Goal: Transaction & Acquisition: Download file/media

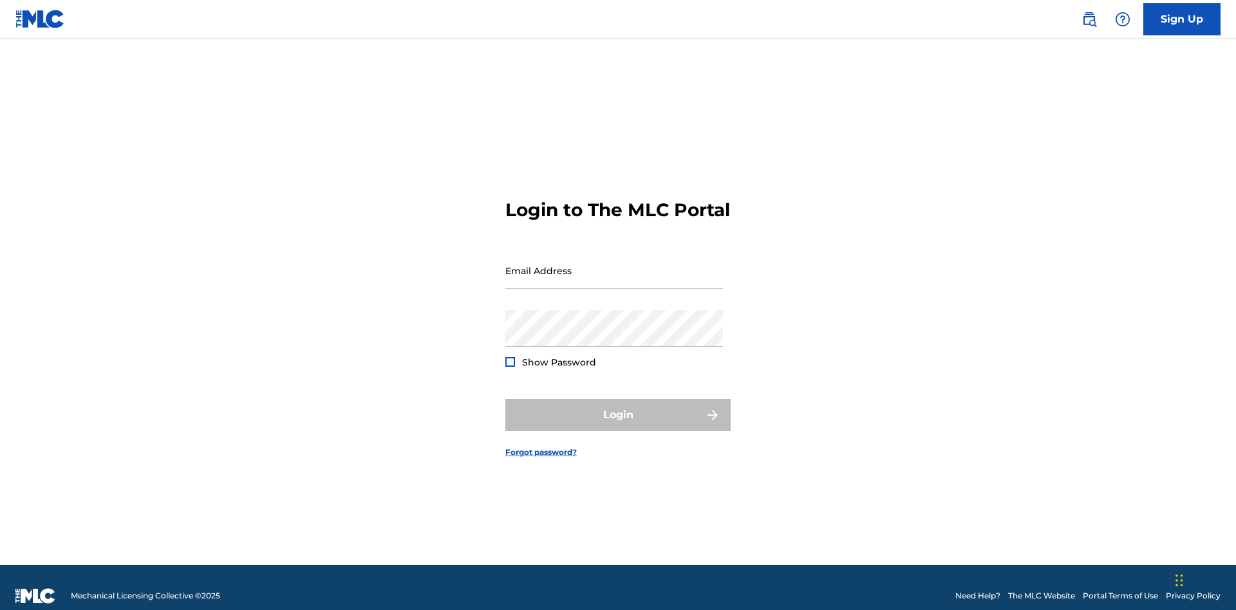
scroll to position [17, 0]
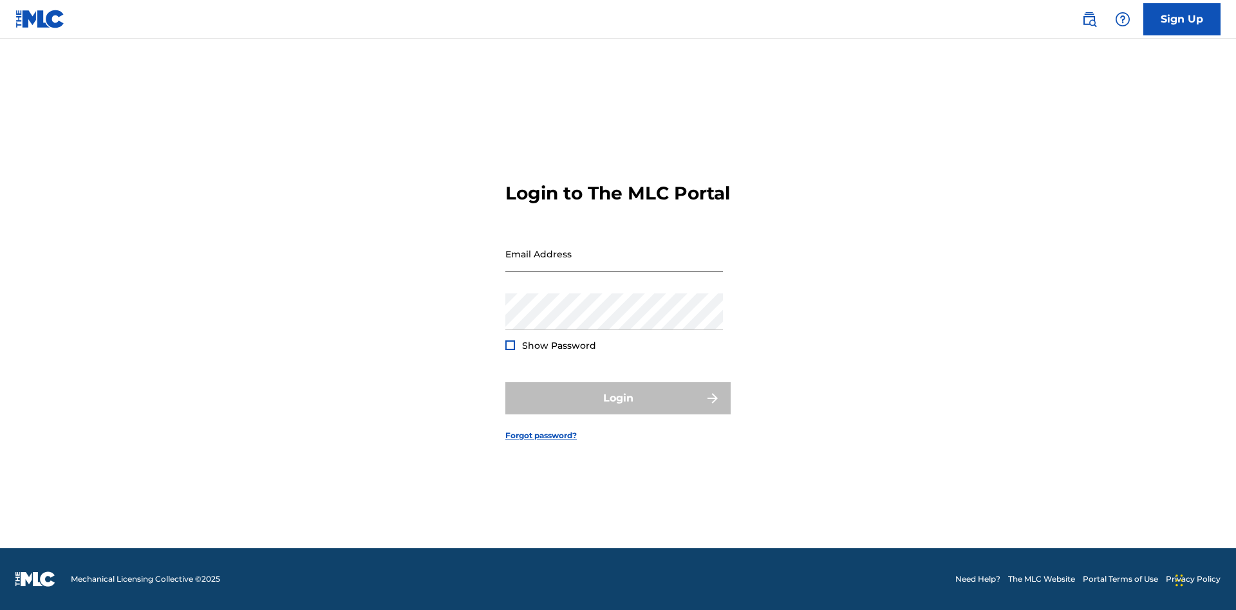
click at [614, 265] on input "Email Address" at bounding box center [614, 254] width 218 height 37
type input "[EMAIL_ADDRESS][DOMAIN_NAME]"
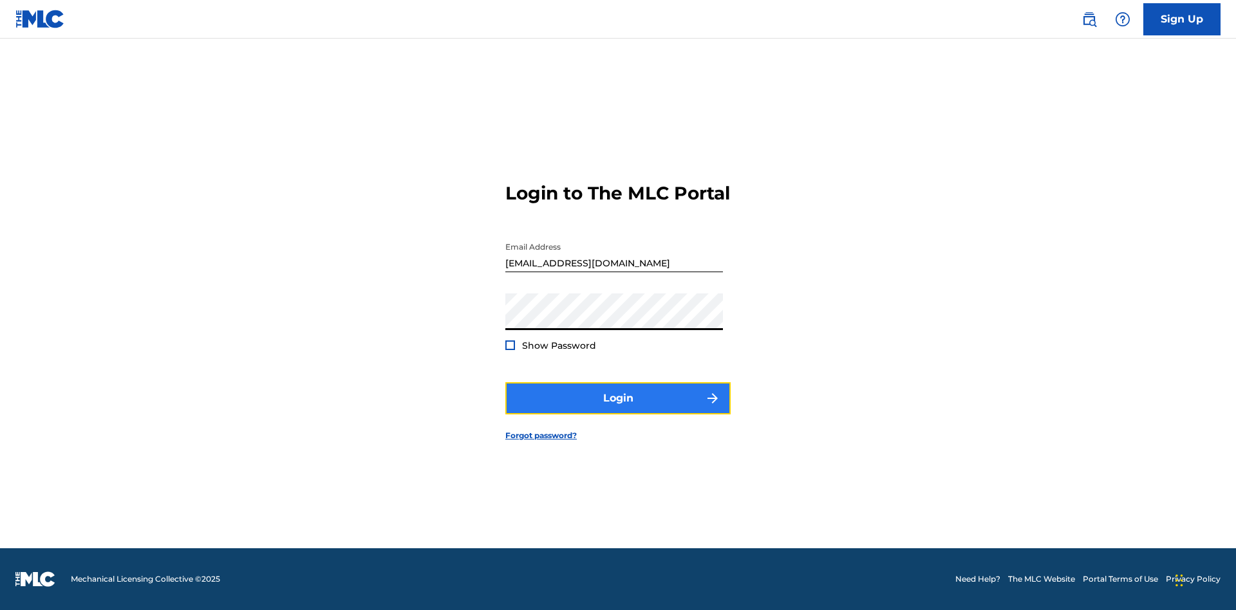
click at [618, 409] on button "Login" at bounding box center [617, 398] width 225 height 32
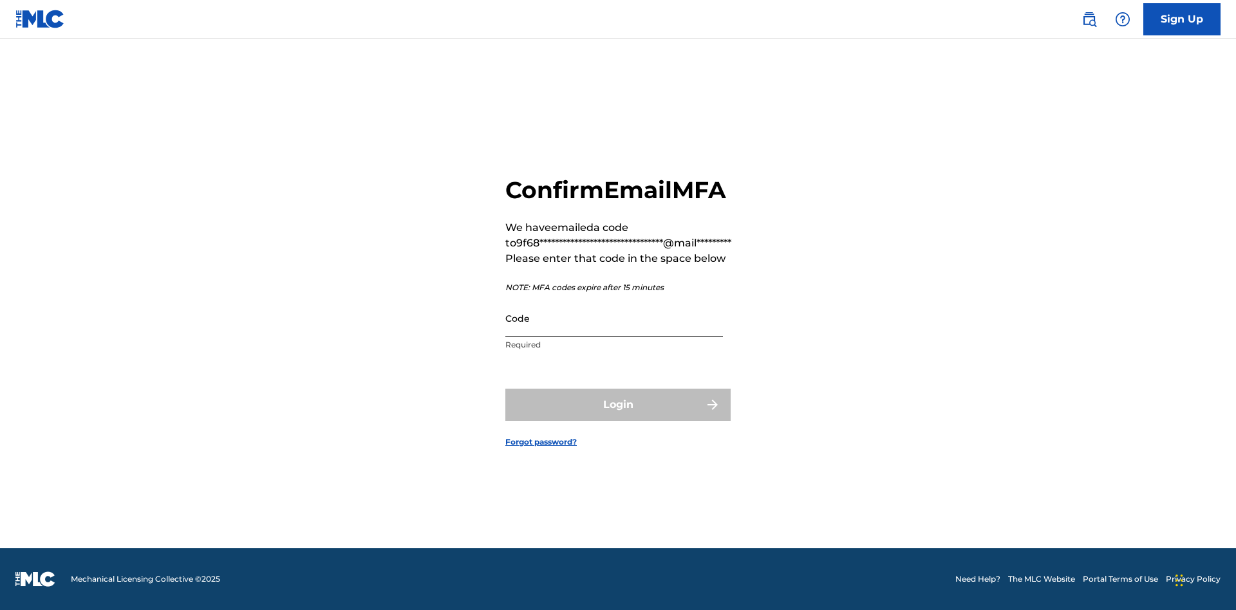
click at [614, 318] on input "Code" at bounding box center [614, 318] width 218 height 37
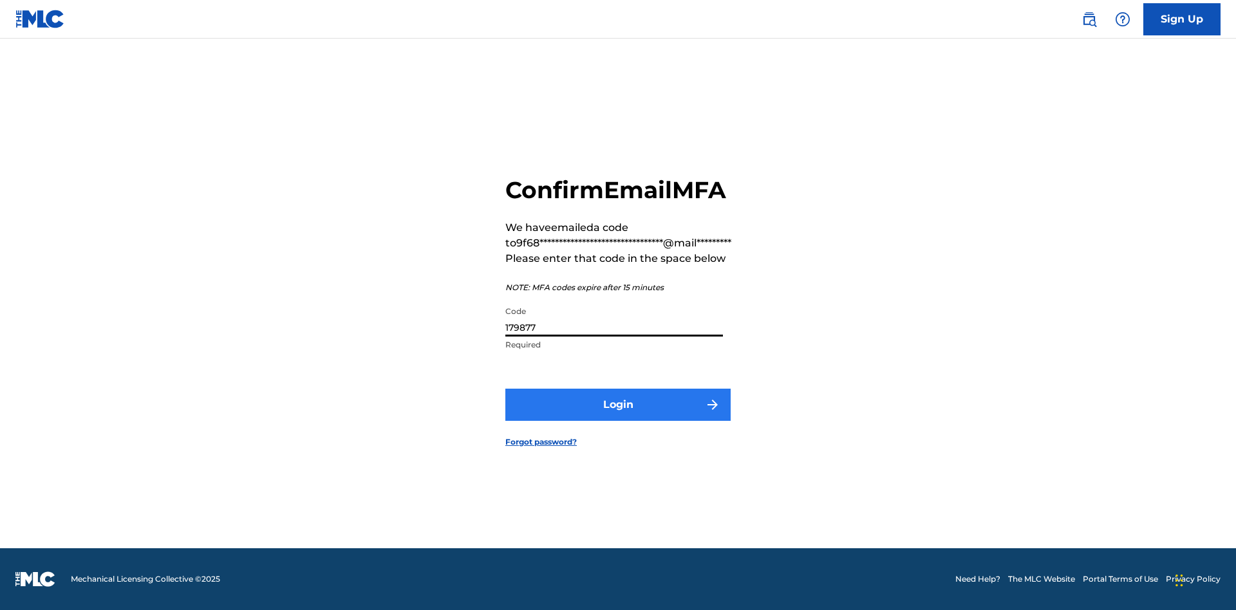
type input "179877"
click at [618, 404] on button "Login" at bounding box center [617, 405] width 225 height 32
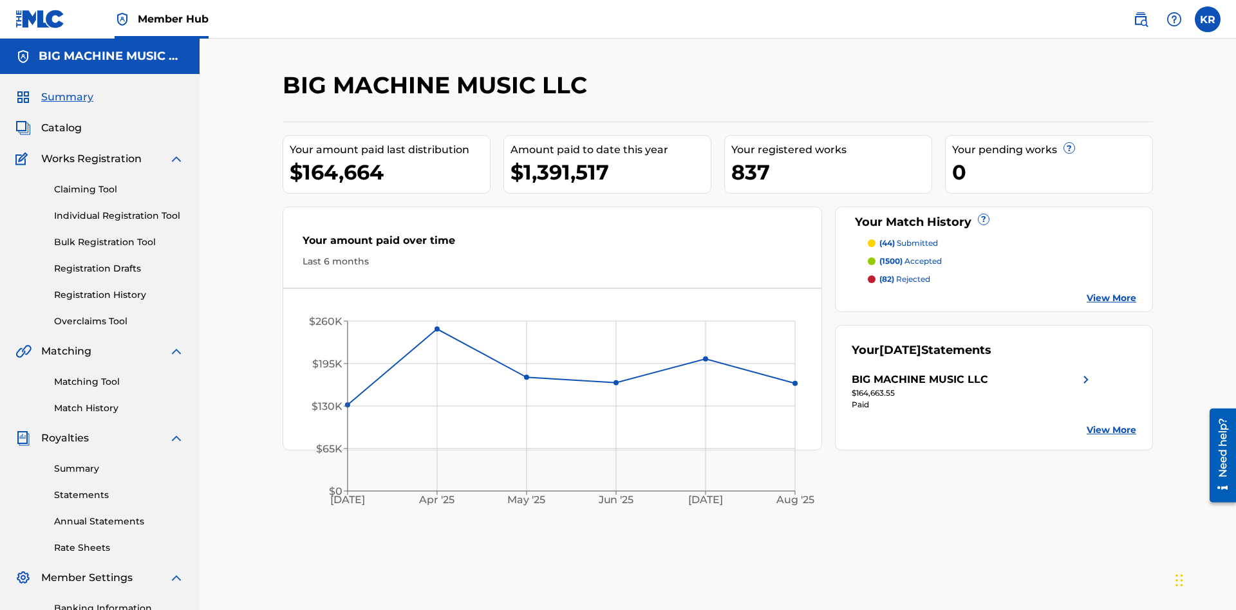
scroll to position [188, 0]
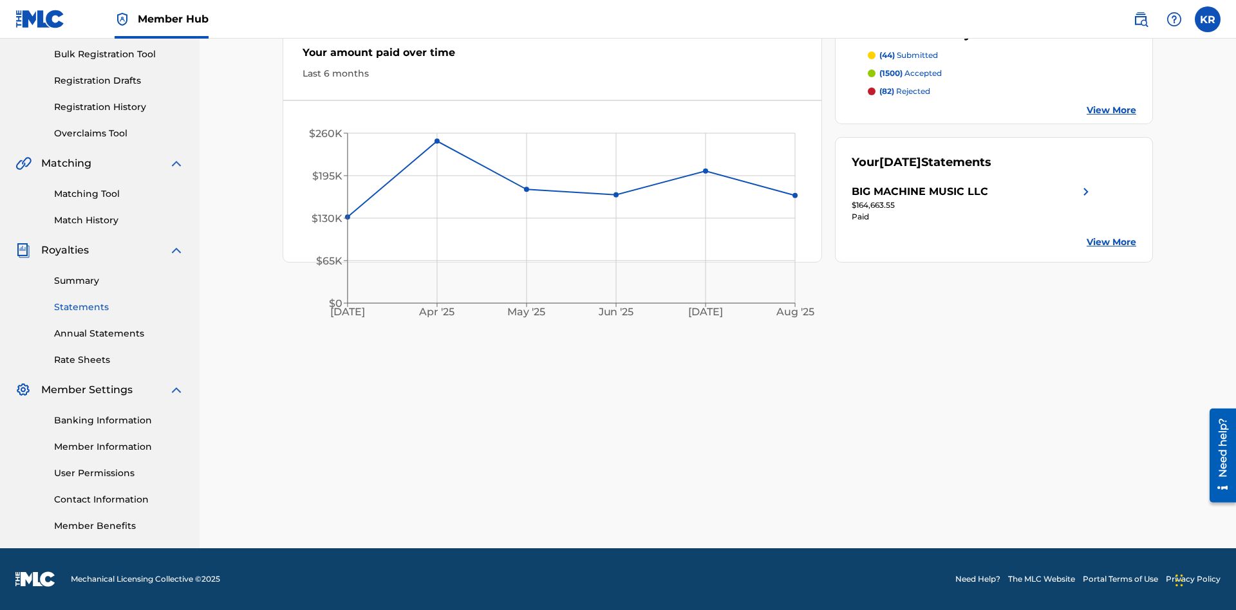
click at [119, 307] on link "Statements" at bounding box center [119, 308] width 130 height 14
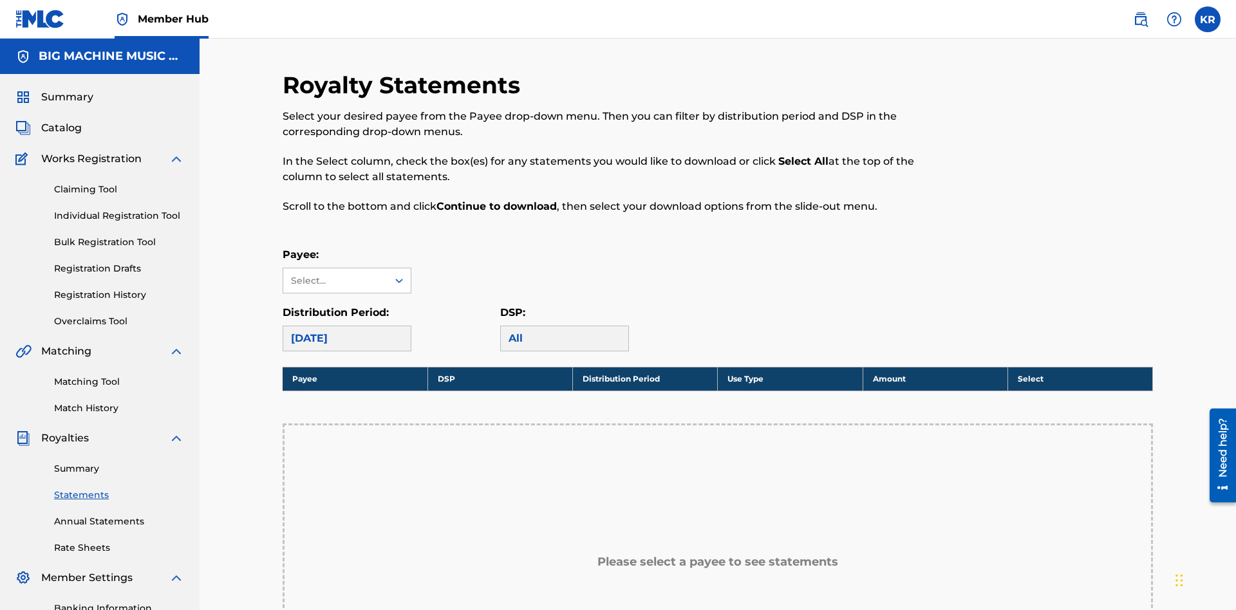
scroll to position [191, 0]
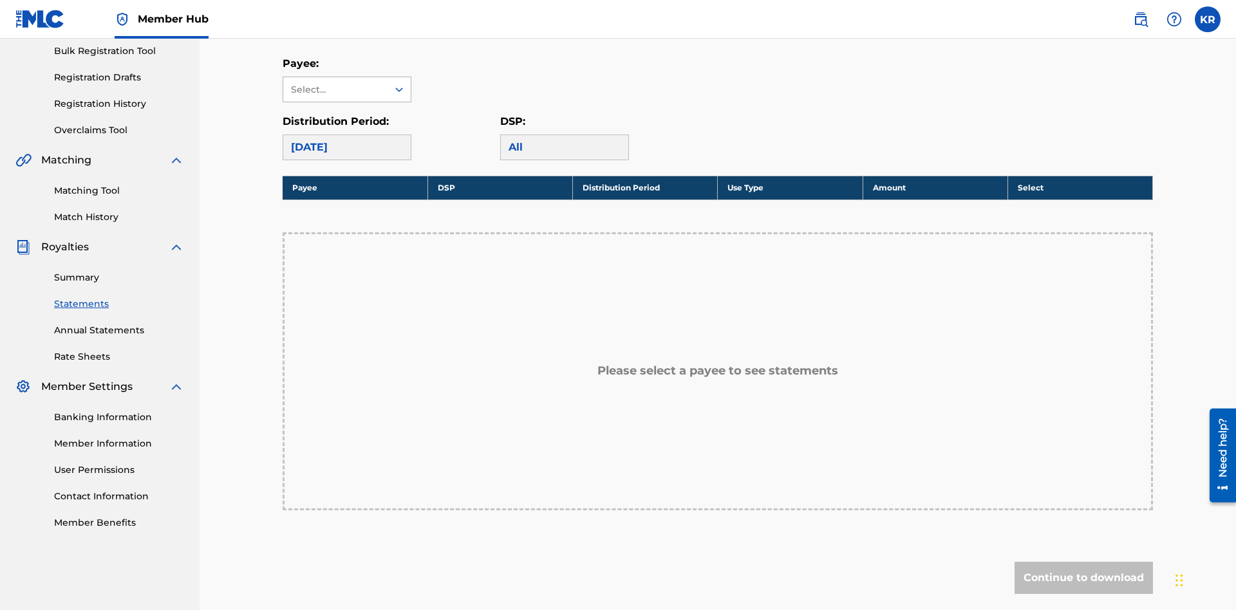
click at [335, 89] on div "Select..." at bounding box center [335, 90] width 88 height 14
click at [347, 126] on div "BIG MACHINE MUSIC LLC" at bounding box center [346, 126] width 127 height 48
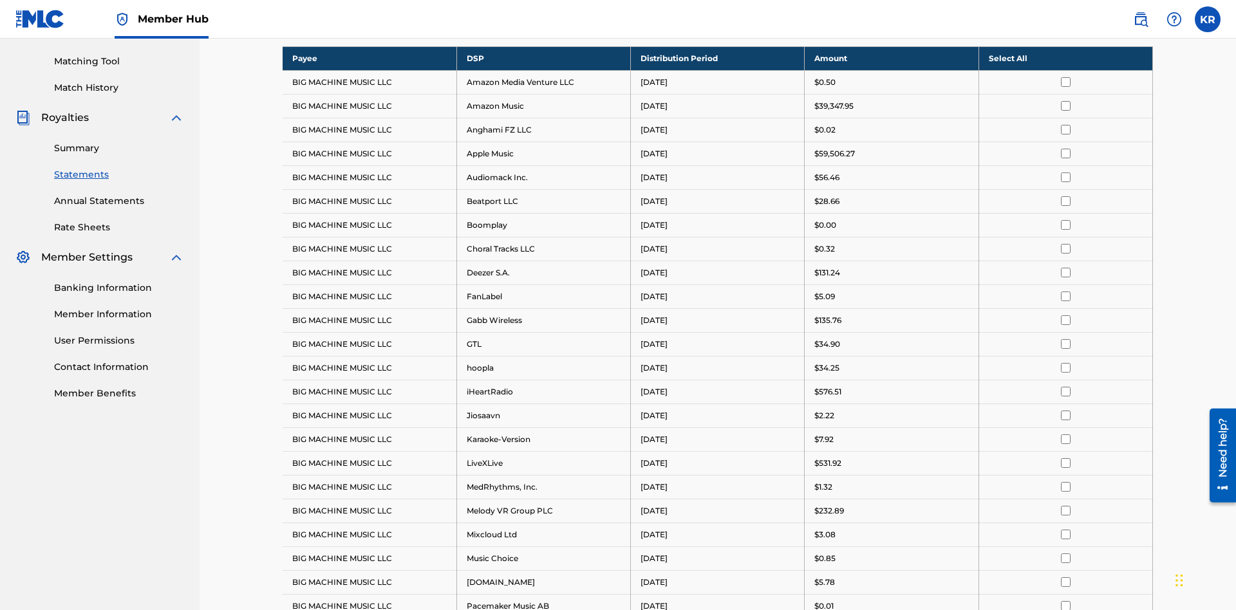
scroll to position [249, 0]
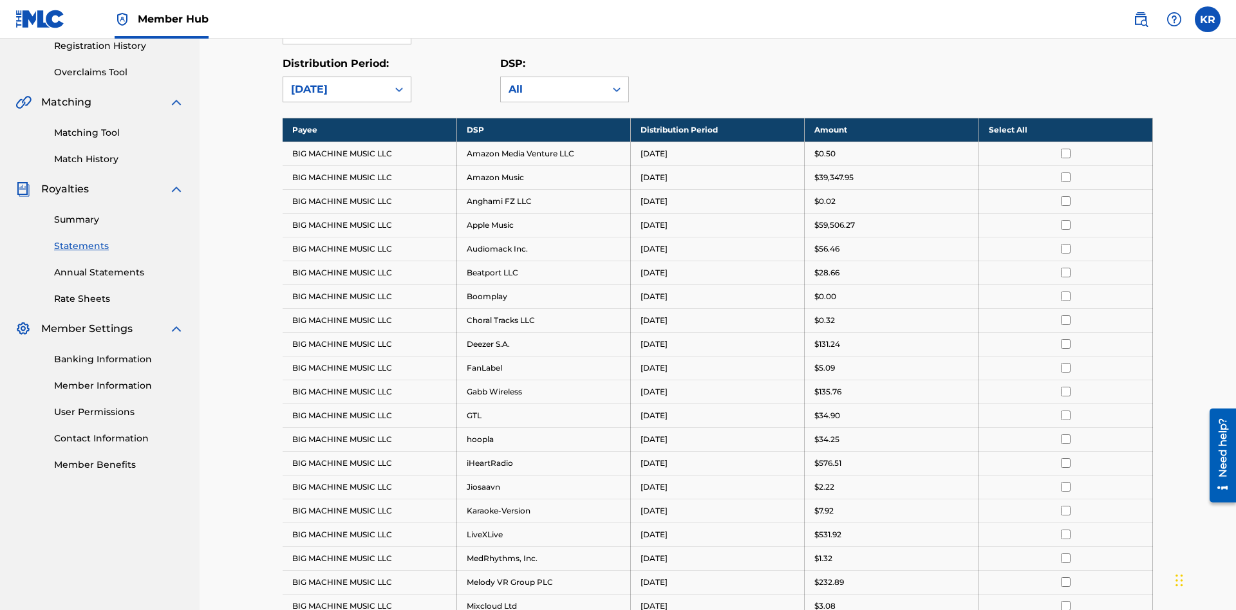
click at [335, 89] on div "[DATE]" at bounding box center [335, 89] width 89 height 15
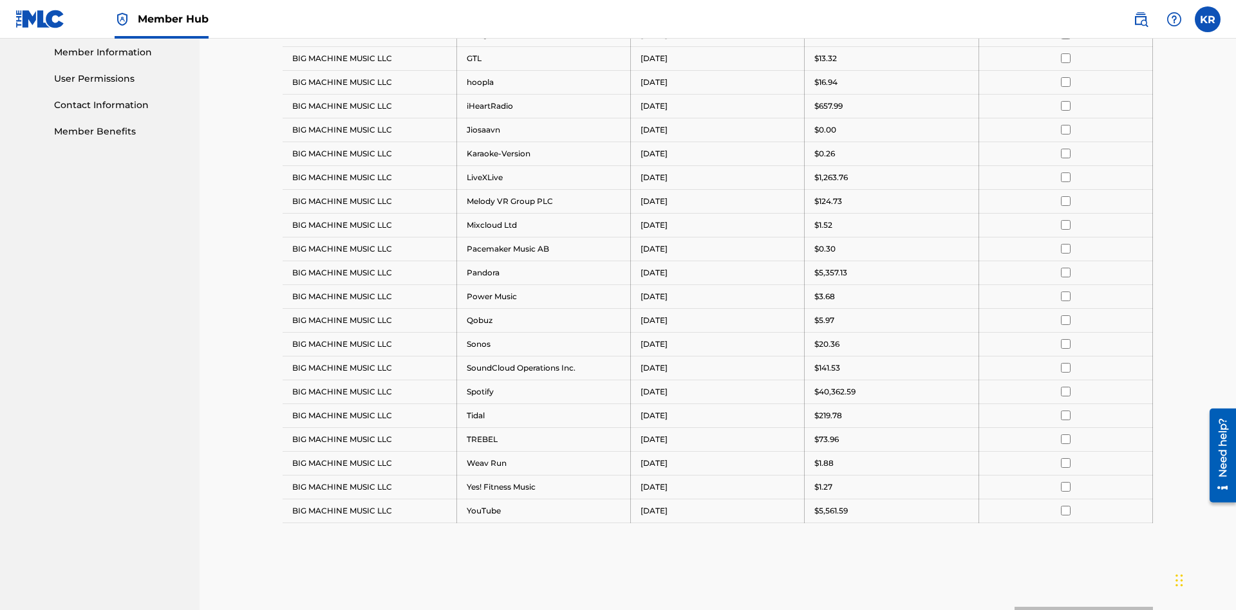
click at [1065, 82] on input "checkbox" at bounding box center [1066, 82] width 10 height 10
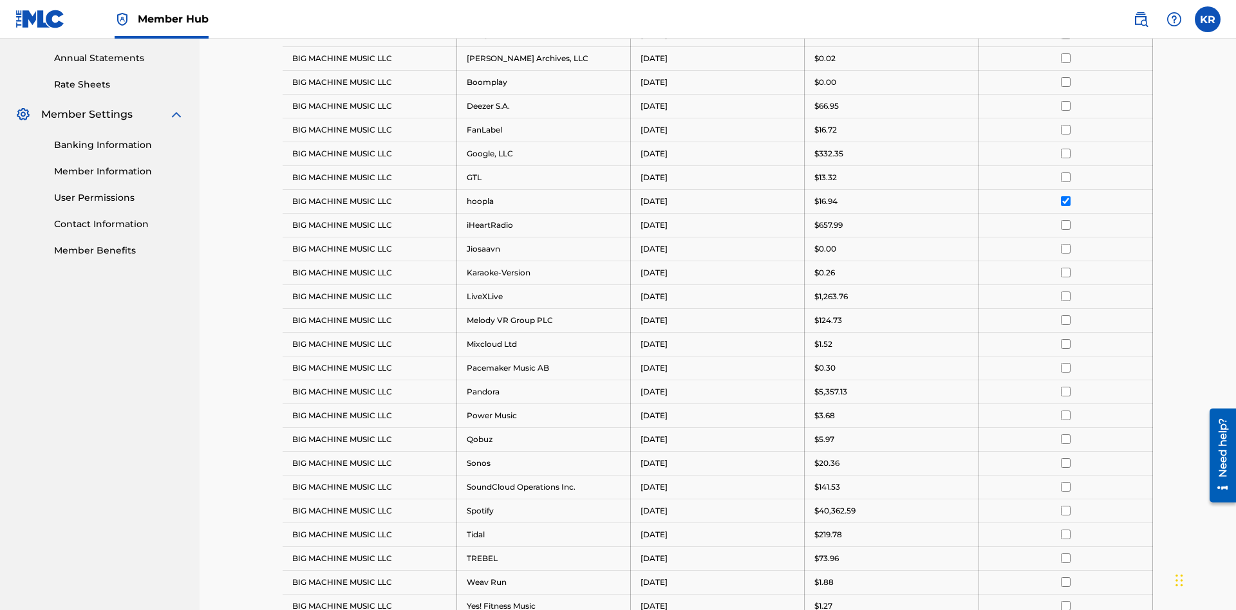
click at [1065, 82] on input "checkbox" at bounding box center [1066, 82] width 10 height 10
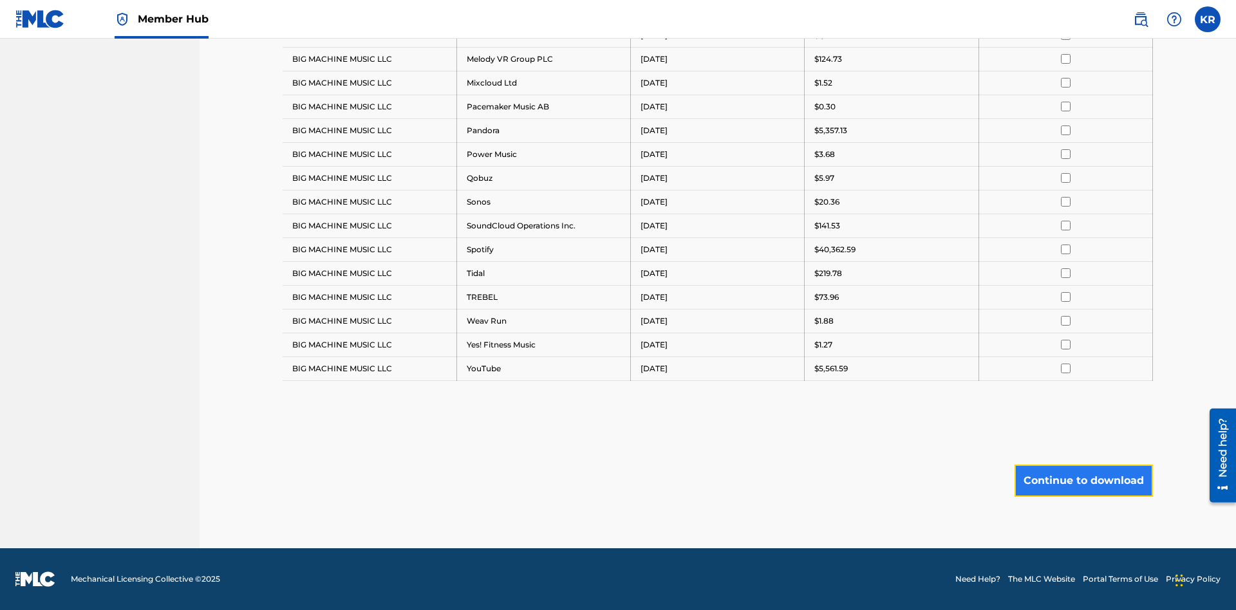
click at [1083, 480] on button "Continue to download" at bounding box center [1083, 481] width 138 height 32
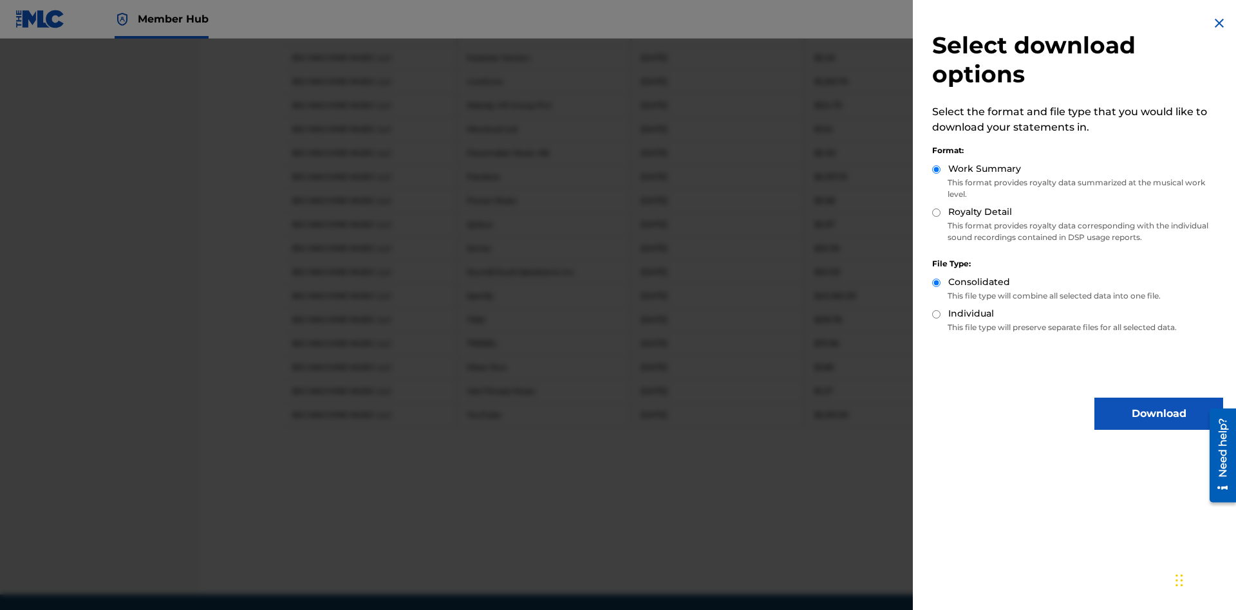
scroll to position [725, 0]
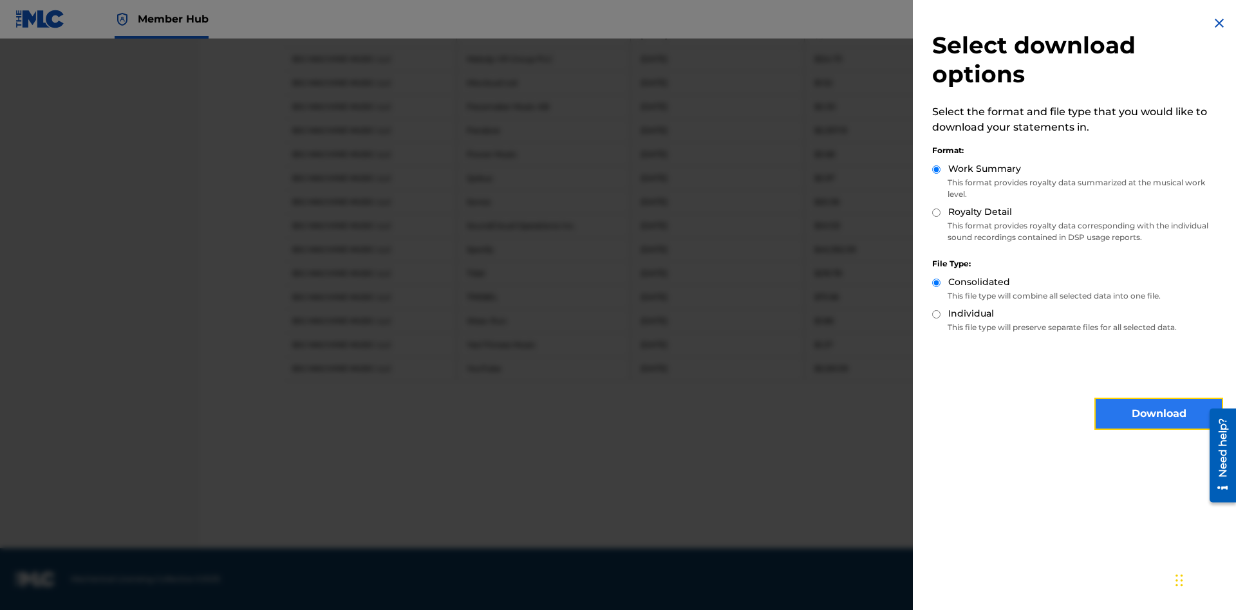
click at [1159, 414] on button "Download" at bounding box center [1158, 414] width 129 height 32
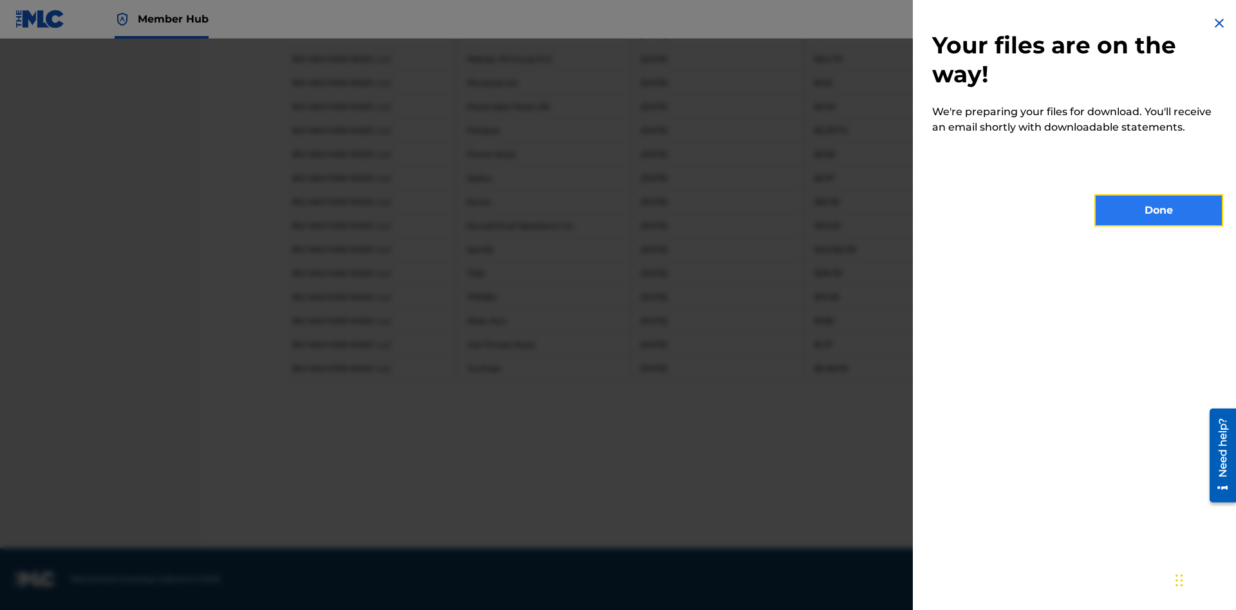
click at [1159, 210] on button "Done" at bounding box center [1158, 210] width 129 height 32
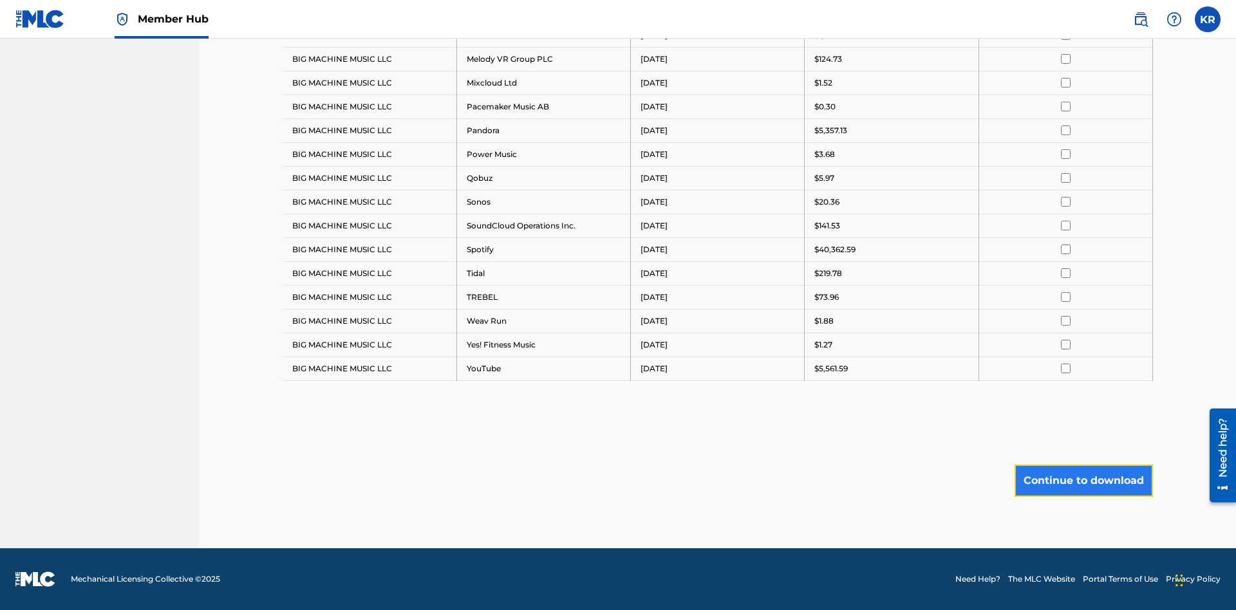
click at [1083, 480] on button "Continue to download" at bounding box center [1083, 481] width 138 height 32
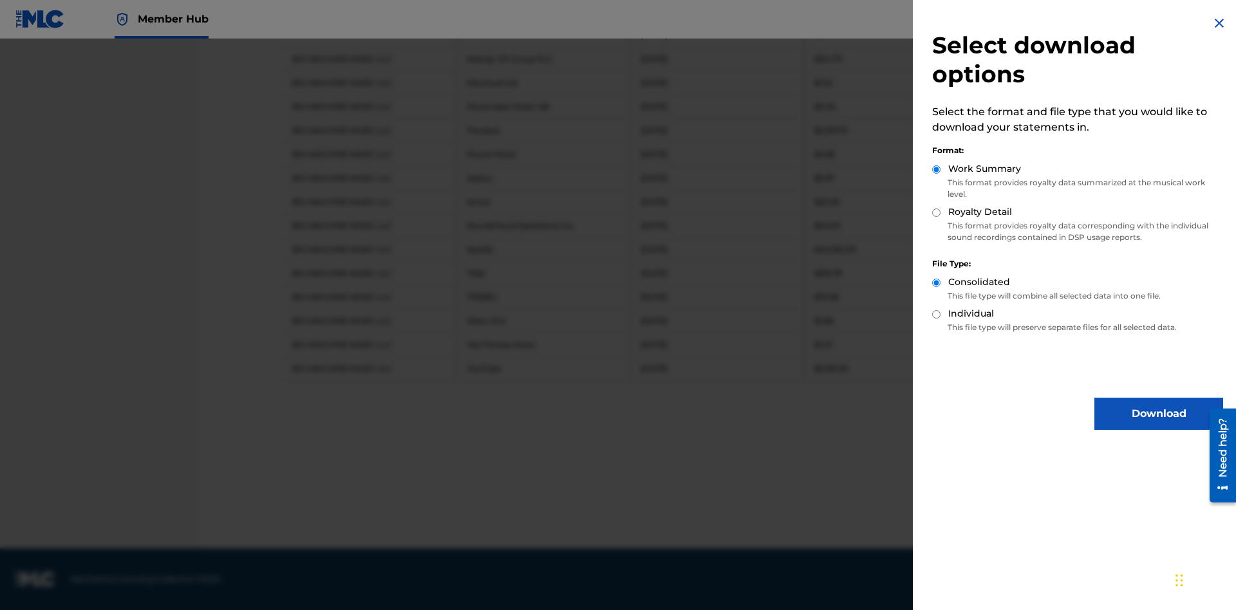
scroll to position [678, 0]
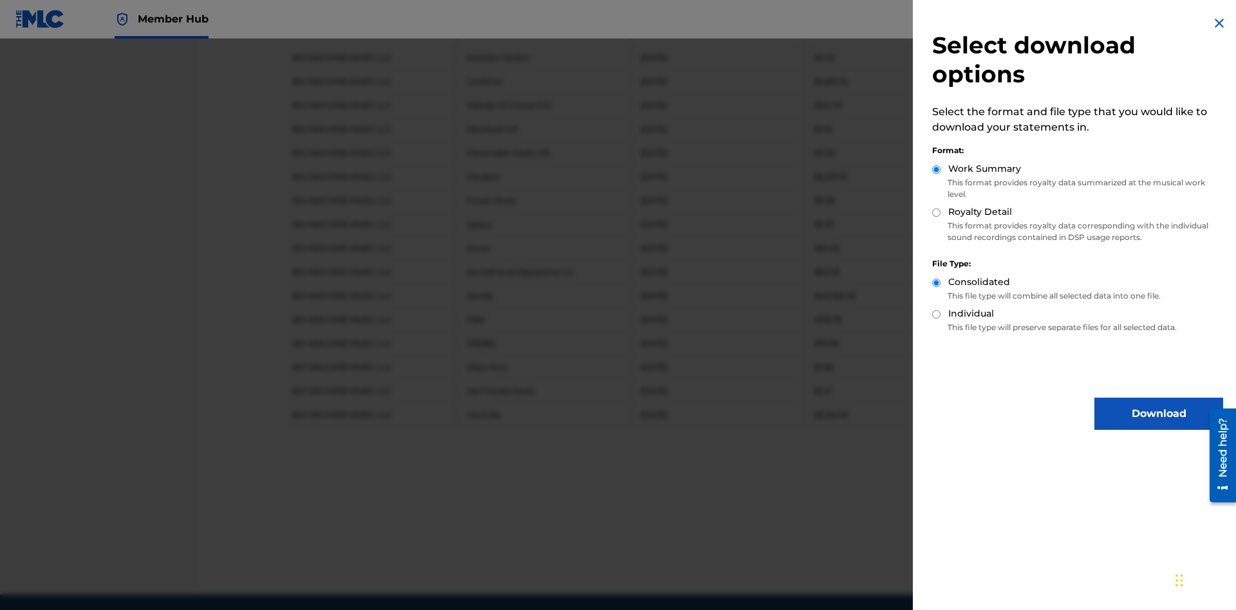
click at [937, 212] on input "Royalty Detail" at bounding box center [936, 213] width 8 height 8
radio input "true"
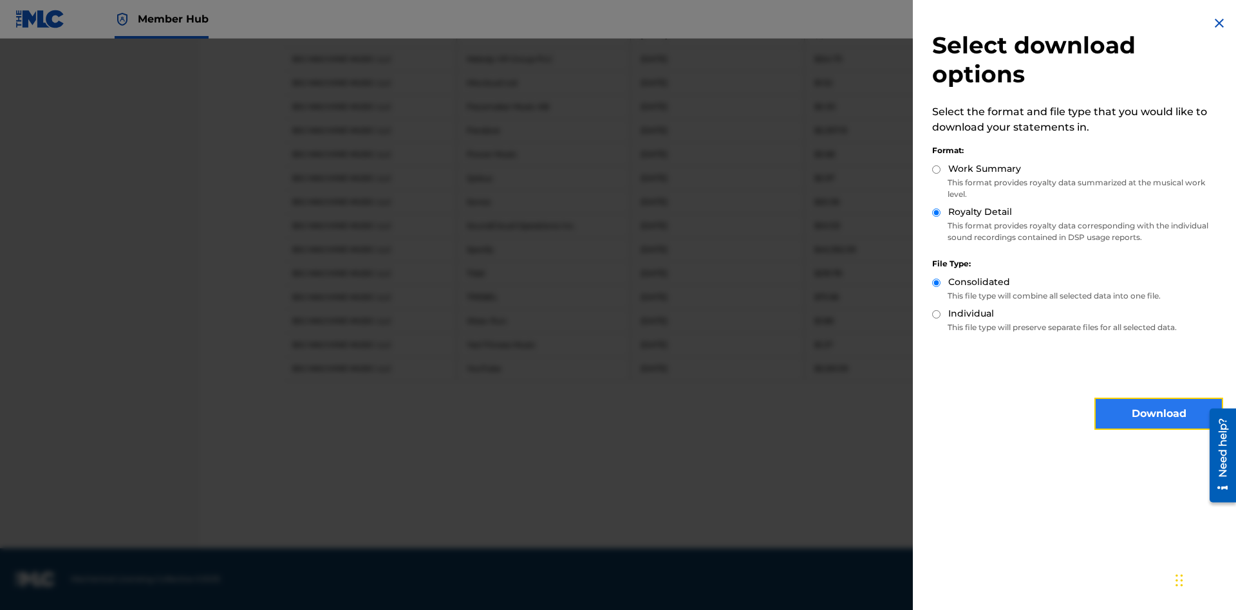
click at [1159, 414] on button "Download" at bounding box center [1158, 414] width 129 height 32
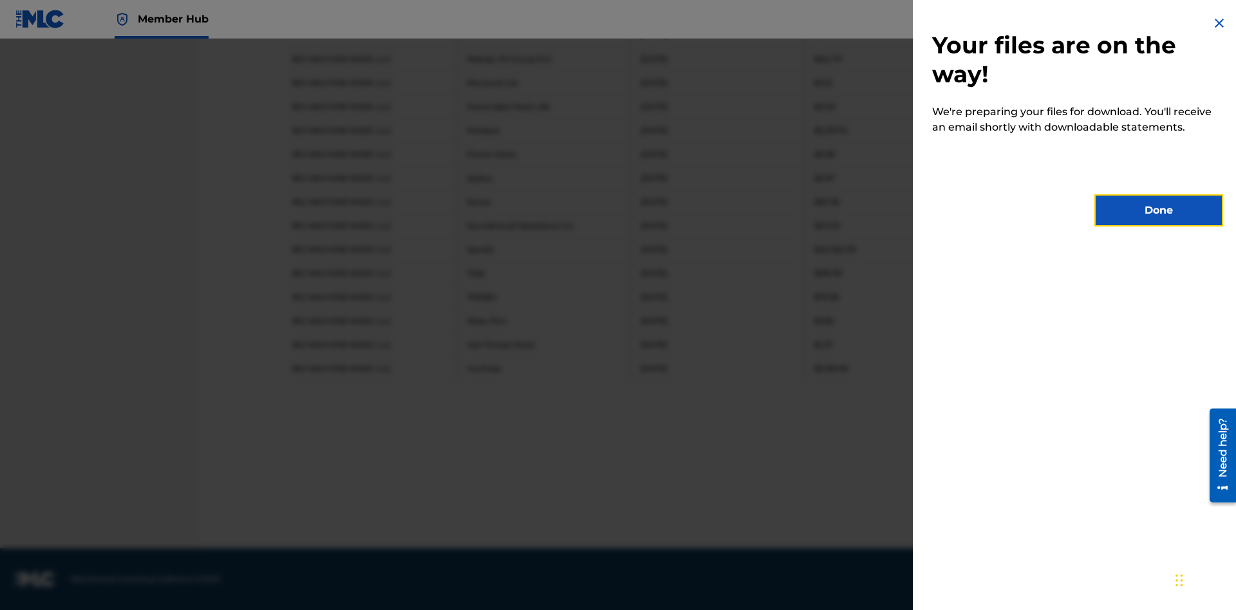
click at [1159, 210] on button "Done" at bounding box center [1158, 210] width 129 height 32
click at [1083, 480] on button "Continue to download" at bounding box center [1083, 481] width 138 height 32
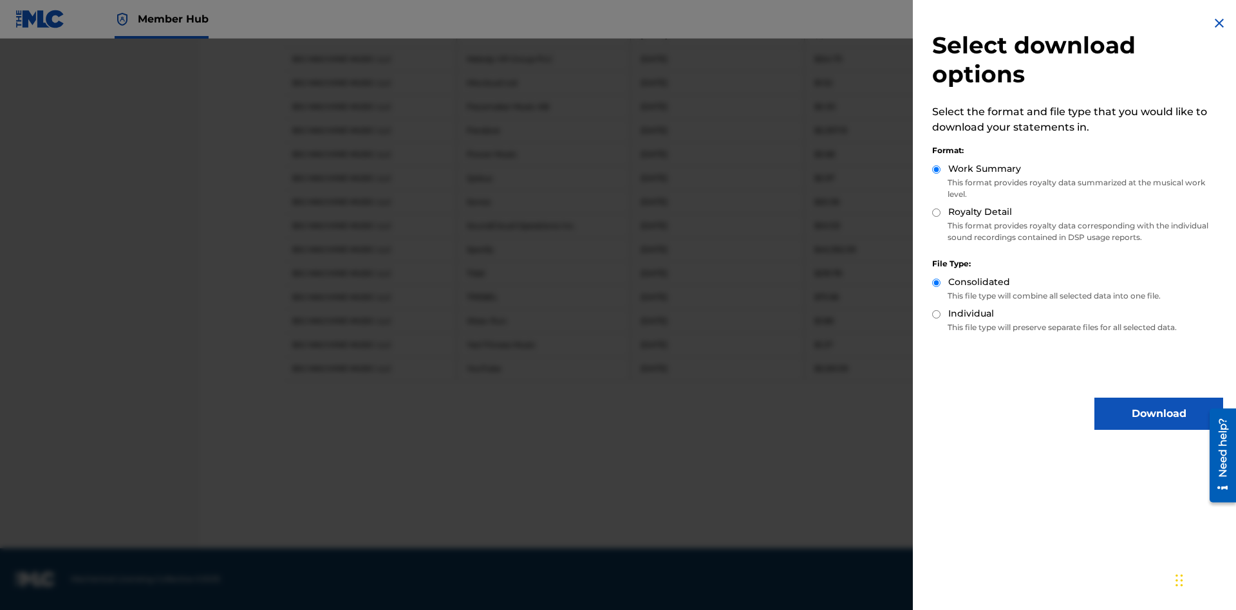
click at [937, 314] on input "Individual" at bounding box center [936, 314] width 8 height 8
click at [1159, 414] on button "Download" at bounding box center [1158, 414] width 129 height 32
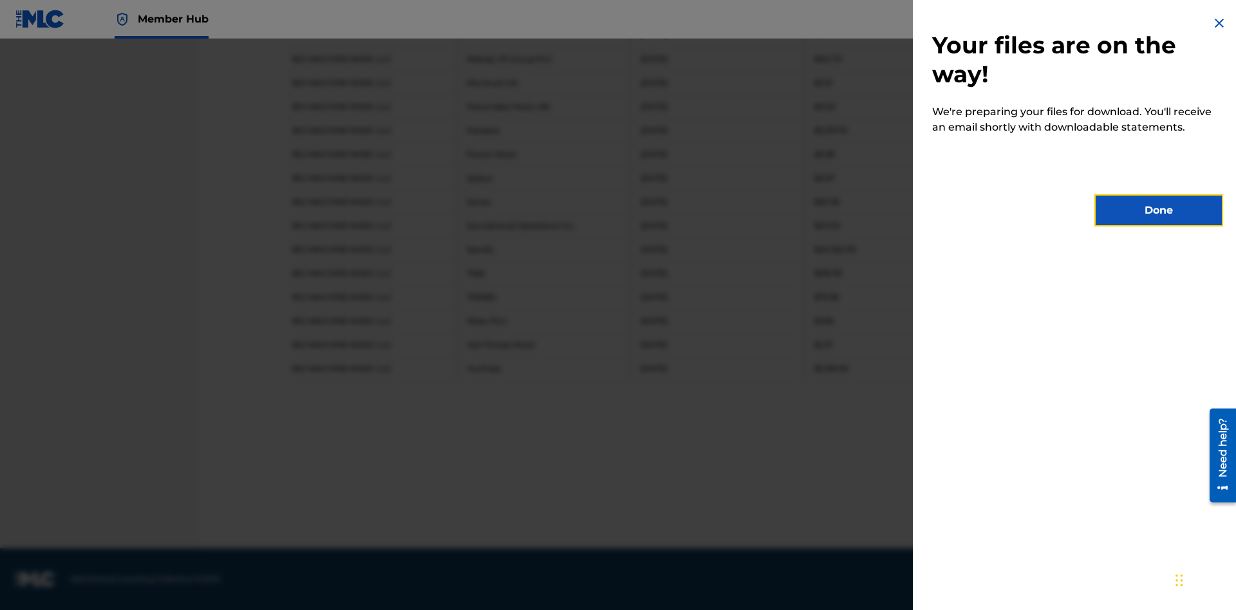
click at [1159, 210] on button "Done" at bounding box center [1158, 210] width 129 height 32
click at [1083, 480] on button "Continue to download" at bounding box center [1083, 481] width 138 height 32
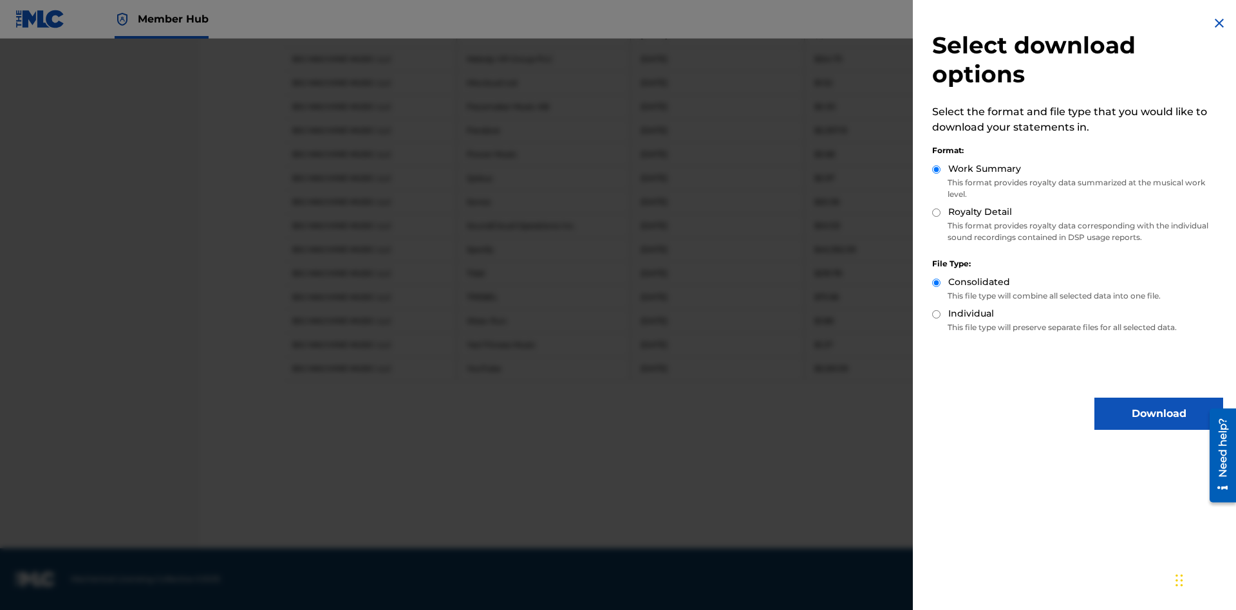
click at [937, 212] on input "Royalty Detail" at bounding box center [936, 213] width 8 height 8
click at [937, 314] on input "Individual" at bounding box center [936, 314] width 8 height 8
click at [1159, 414] on button "Download" at bounding box center [1158, 414] width 129 height 32
